Goal: Check status: Check status

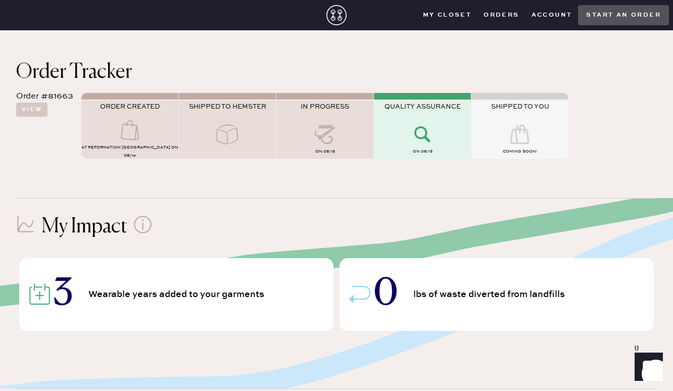
scroll to position [37, 0]
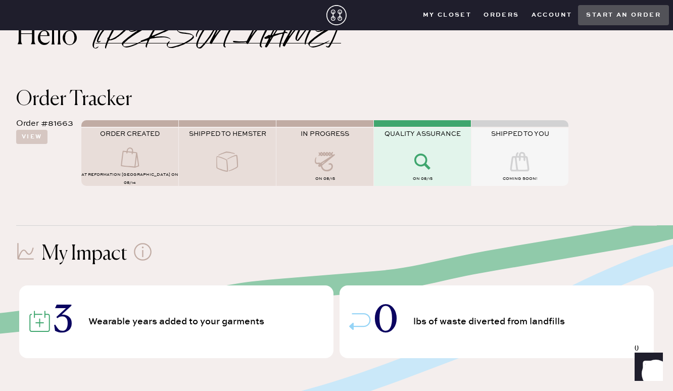
click at [415, 164] on icon at bounding box center [422, 161] width 40 height 20
click at [428, 162] on icon at bounding box center [422, 161] width 40 height 20
click at [33, 132] on button "View" at bounding box center [31, 137] width 31 height 14
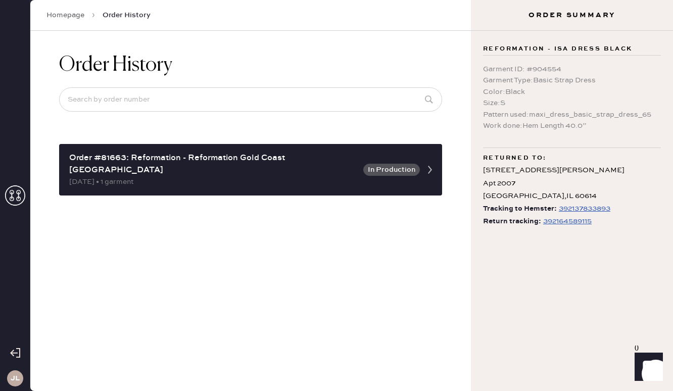
click at [524, 297] on div "Reformation - Isa Dress Black Garment ID : # 904554 Garment Type : Basic Strap …" at bounding box center [572, 211] width 202 height 360
click at [563, 227] on div "392164589115" at bounding box center [567, 221] width 48 height 12
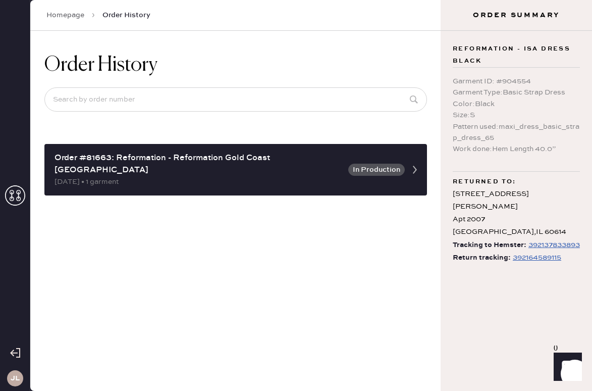
click at [370, 266] on div "Order History Order #81663: Reformation - Reformation Gold Coast Chicago 08/14/…" at bounding box center [235, 211] width 410 height 360
click at [66, 18] on link "Homepage" at bounding box center [65, 15] width 38 height 10
